Goal: Transaction & Acquisition: Purchase product/service

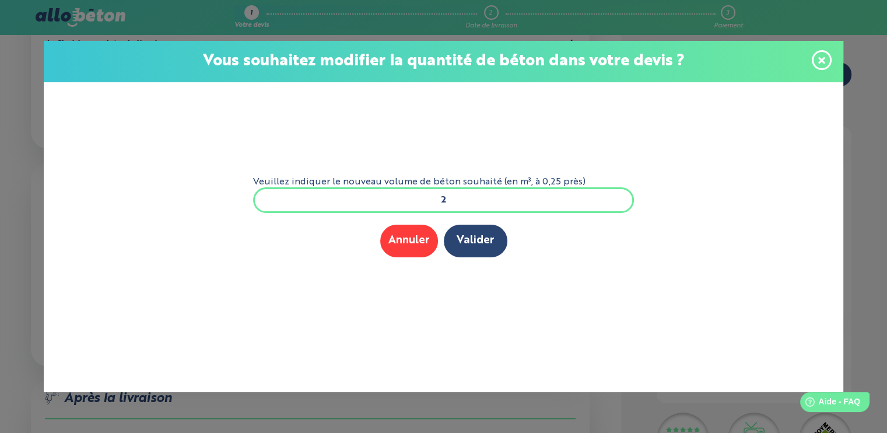
click at [481, 244] on button "Valider" at bounding box center [476, 240] width 64 height 32
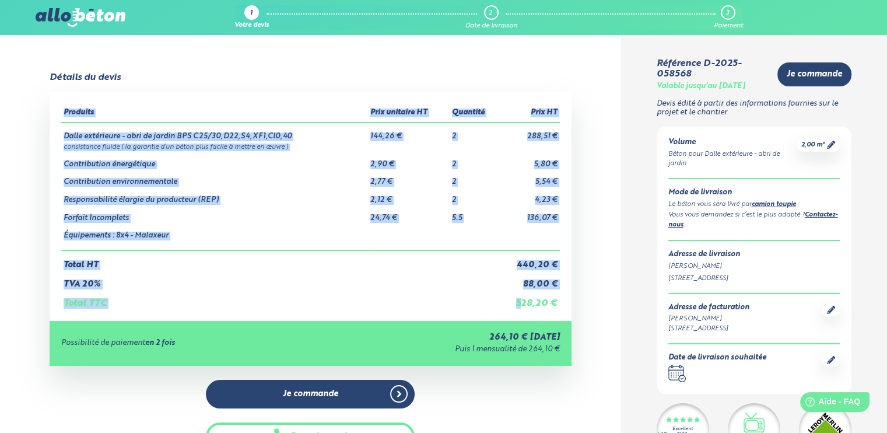
drag, startPoint x: 520, startPoint y: 301, endPoint x: 562, endPoint y: 300, distance: 42.6
click at [562, 300] on div "Produits Prix unitaire HT Quantité Prix HT Dalle extérieure - abri de jardin BP…" at bounding box center [310, 206] width 521 height 228
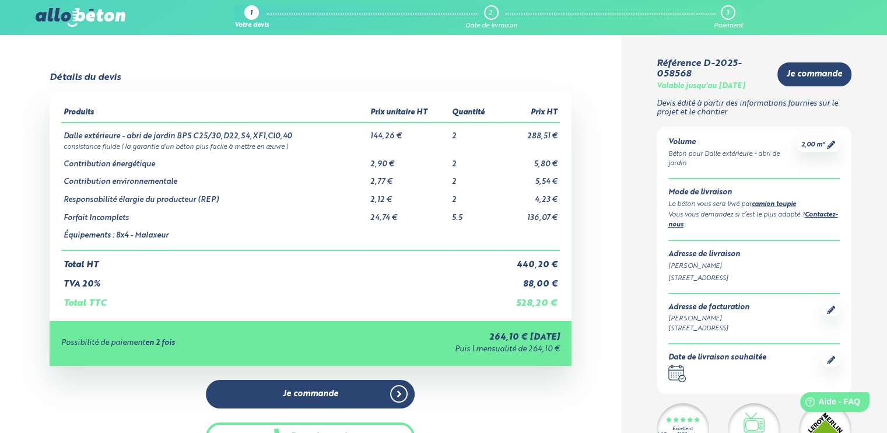
click at [521, 261] on td "440,20 €" at bounding box center [529, 260] width 61 height 20
drag, startPoint x: 398, startPoint y: 135, endPoint x: 370, endPoint y: 136, distance: 28.6
click at [370, 136] on td "144,26 €" at bounding box center [409, 131] width 82 height 19
click at [462, 218] on td "5.5" at bounding box center [474, 214] width 49 height 18
click at [93, 216] on td "Forfait Incomplets" at bounding box center [214, 214] width 307 height 18
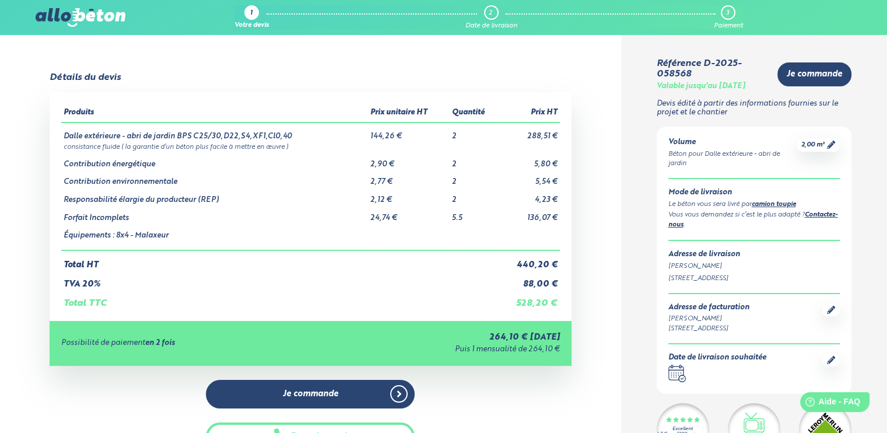
click at [379, 216] on td "24,74 €" at bounding box center [409, 214] width 82 height 18
click at [463, 220] on td "5.5" at bounding box center [474, 214] width 49 height 18
click at [105, 216] on td "Forfait Incomplets" at bounding box center [214, 214] width 307 height 18
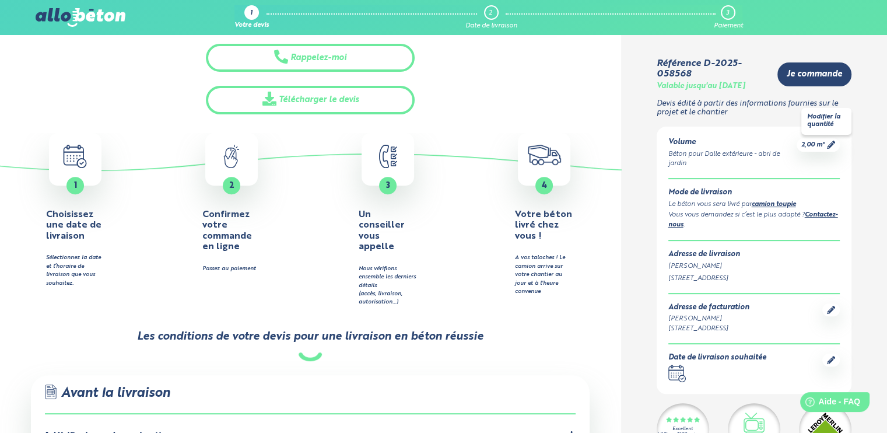
click at [829, 151] on div "2,00 m³" at bounding box center [817, 144] width 43 height 13
click at [829, 149] on icon at bounding box center [831, 145] width 8 height 8
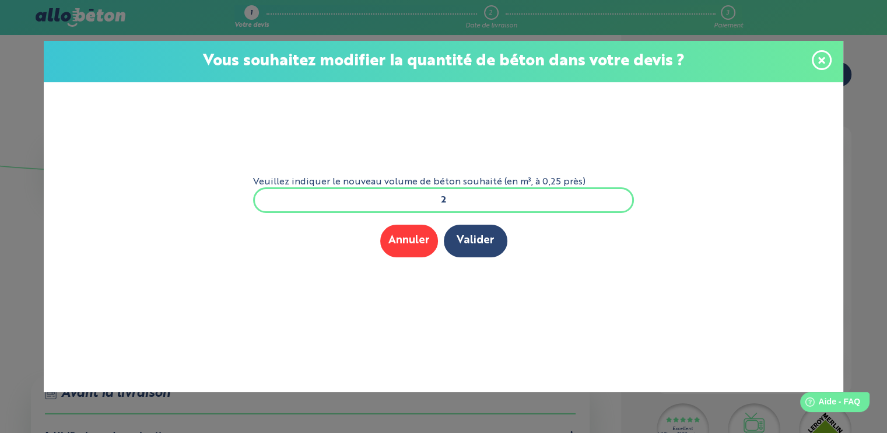
click at [458, 192] on input "2" at bounding box center [443, 200] width 381 height 26
type input "5"
click at [462, 231] on button "Valider" at bounding box center [476, 240] width 64 height 32
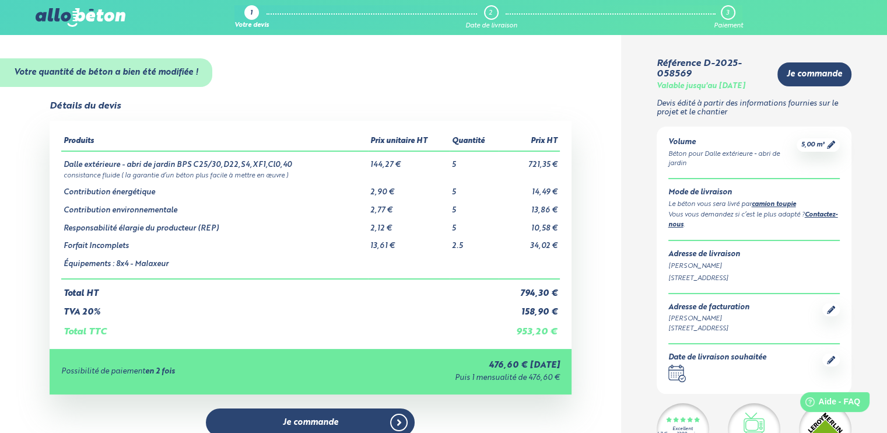
click at [455, 247] on td "2.5" at bounding box center [474, 242] width 49 height 18
